Goal: Register for event/course

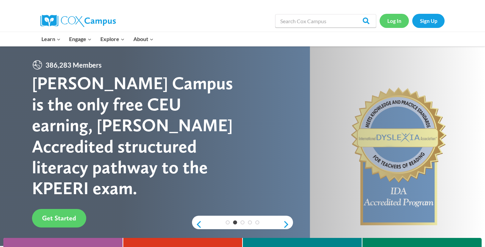
click at [388, 23] on link "Log In" at bounding box center [393, 21] width 29 height 14
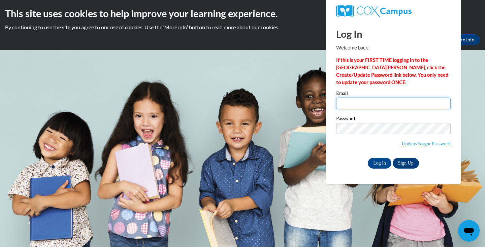
type input "hbowden@tiger.brenau.edu"
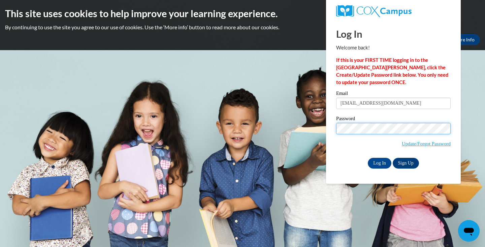
click at [379, 162] on input "Log In" at bounding box center [380, 163] width 24 height 11
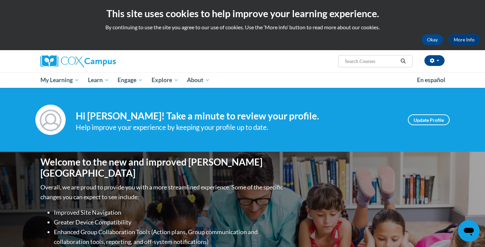
click at [371, 67] on span "Search Search..." at bounding box center [375, 61] width 74 height 12
click at [370, 63] on input "Search..." at bounding box center [371, 61] width 54 height 8
type input "teaching writing"
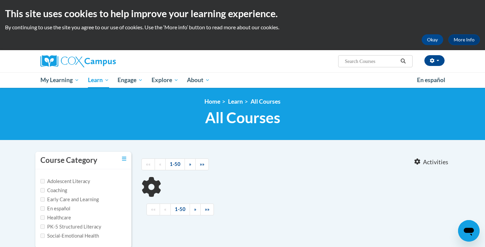
type input "teaching writing"
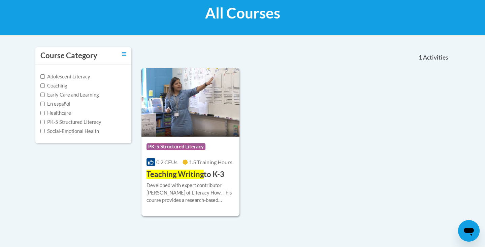
scroll to position [106, 0]
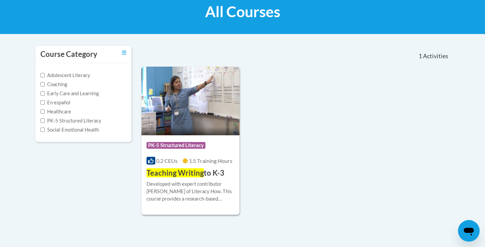
click at [176, 187] on div "Developed with expert contributor Dr. [PERSON_NAME] of Literacy How. This cours…" at bounding box center [190, 191] width 88 height 22
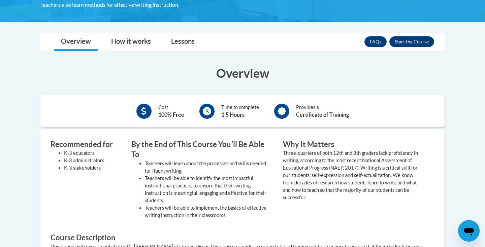
scroll to position [161, 0]
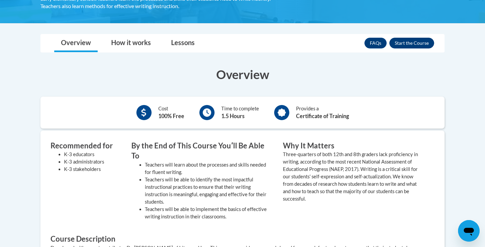
click at [401, 39] on button "Enroll" at bounding box center [411, 43] width 45 height 11
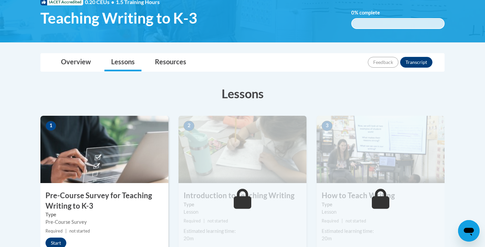
scroll to position [109, 0]
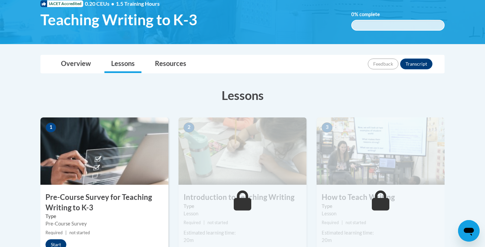
click at [93, 197] on h3 "Pre-Course Survey for Teaching Writing to K-3" at bounding box center [104, 202] width 128 height 21
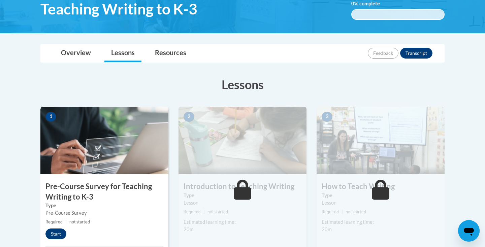
click at [58, 230] on button "Start" at bounding box center [55, 234] width 21 height 11
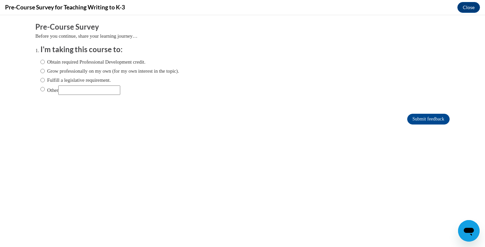
scroll to position [0, 0]
click at [42, 88] on input "Other" at bounding box center [42, 89] width 4 height 7
radio input "true"
click at [413, 125] on form "Pre-Course Survey Before you continue, share your learning journey… I'm taking …" at bounding box center [242, 77] width 414 height 110
click at [415, 117] on input "Submit feedback" at bounding box center [428, 119] width 42 height 11
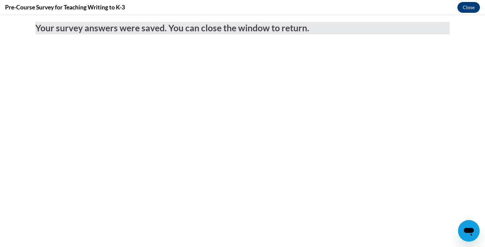
click at [470, 6] on button "Close" at bounding box center [468, 7] width 23 height 11
